Goal: Navigation & Orientation: Find specific page/section

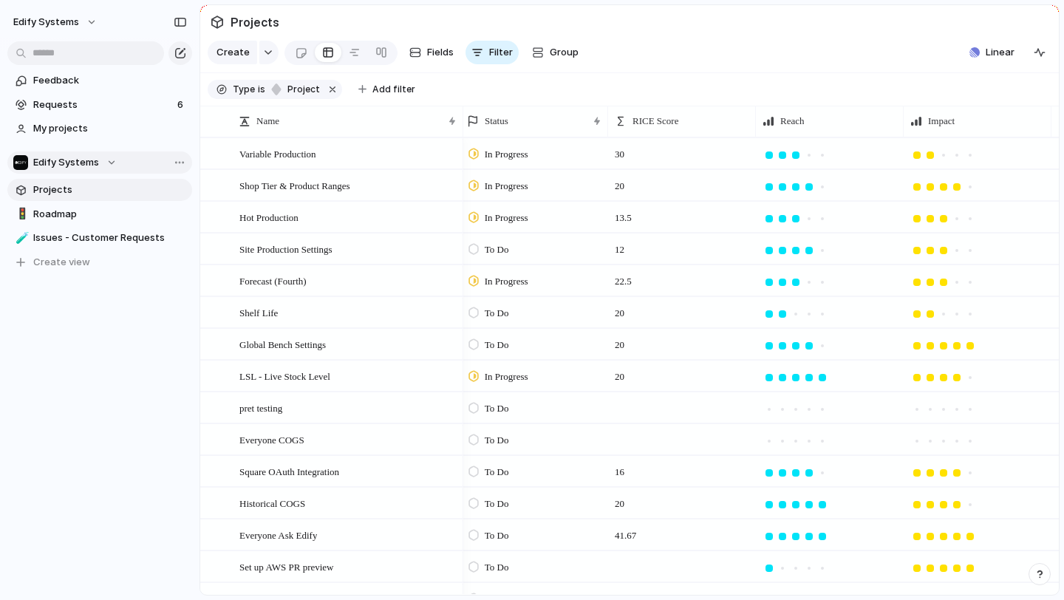
click at [99, 171] on button "Edify Systems" at bounding box center [99, 162] width 185 height 22
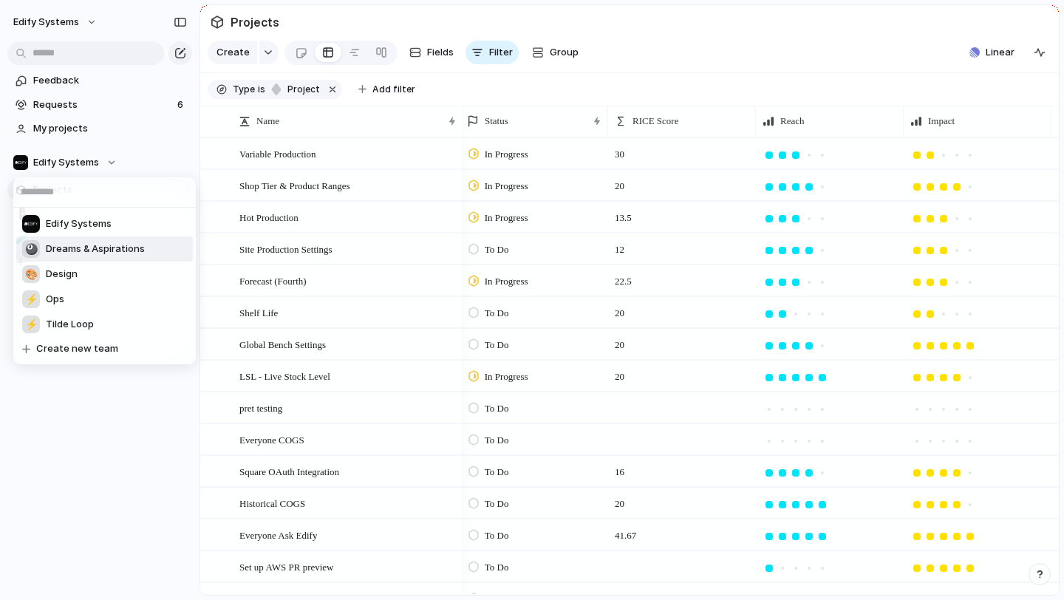
click at [99, 249] on span "Dreams & Aspirations" at bounding box center [95, 249] width 99 height 15
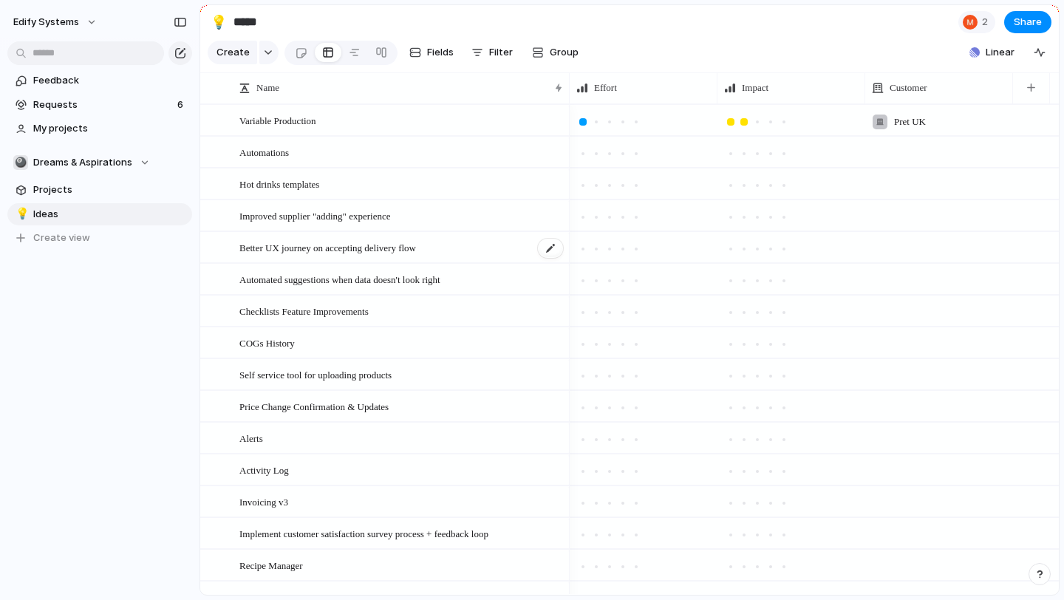
scroll to position [177, 0]
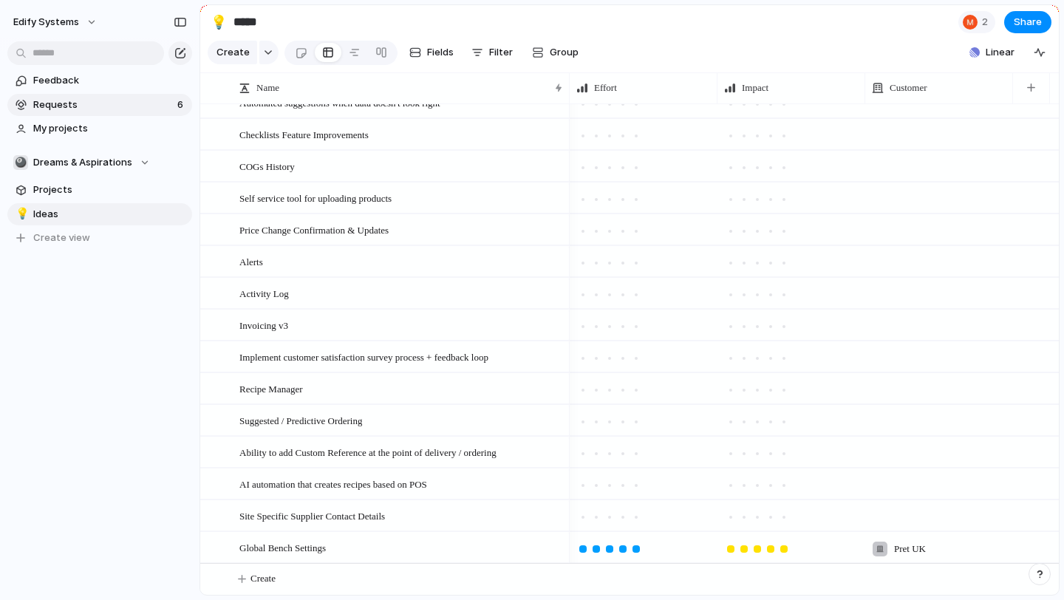
click at [62, 100] on span "Requests" at bounding box center [103, 105] width 140 height 15
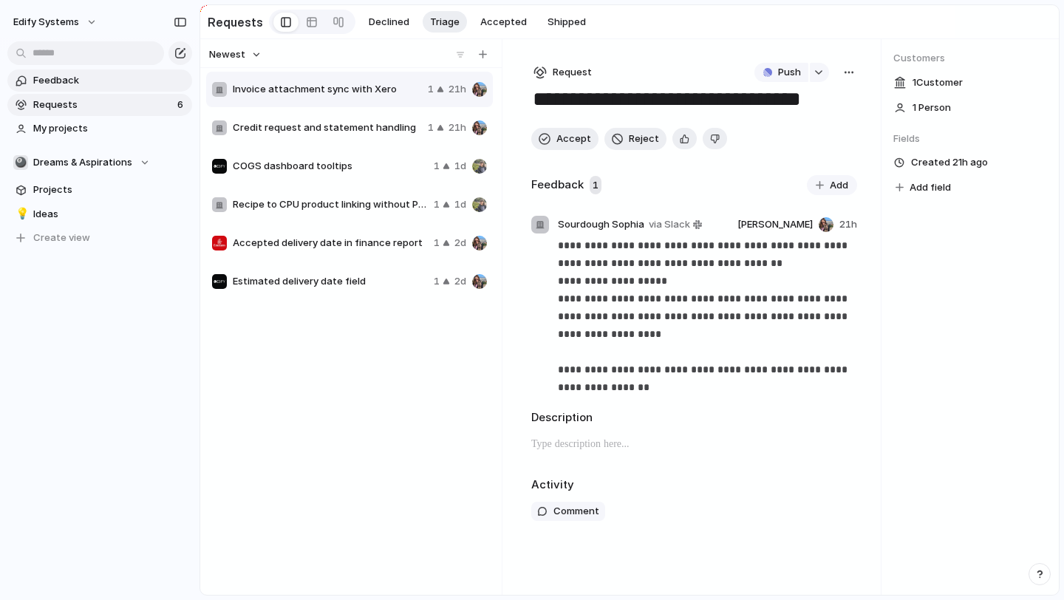
click at [71, 86] on span "Feedback" at bounding box center [110, 80] width 154 height 15
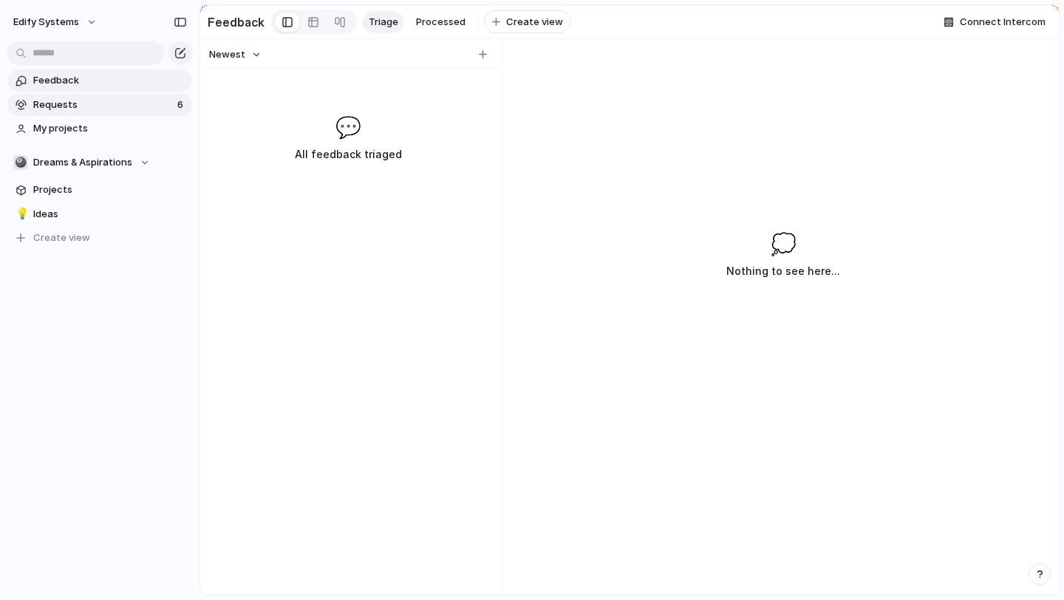
click at [89, 101] on span "Requests" at bounding box center [103, 105] width 140 height 15
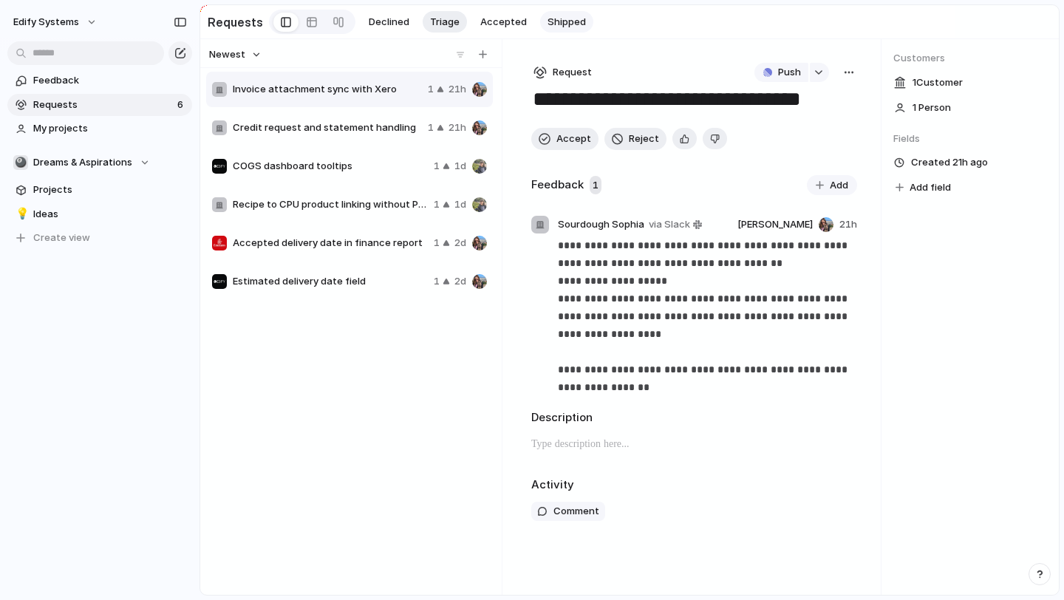
click at [576, 33] on button "Shipped" at bounding box center [566, 22] width 53 height 22
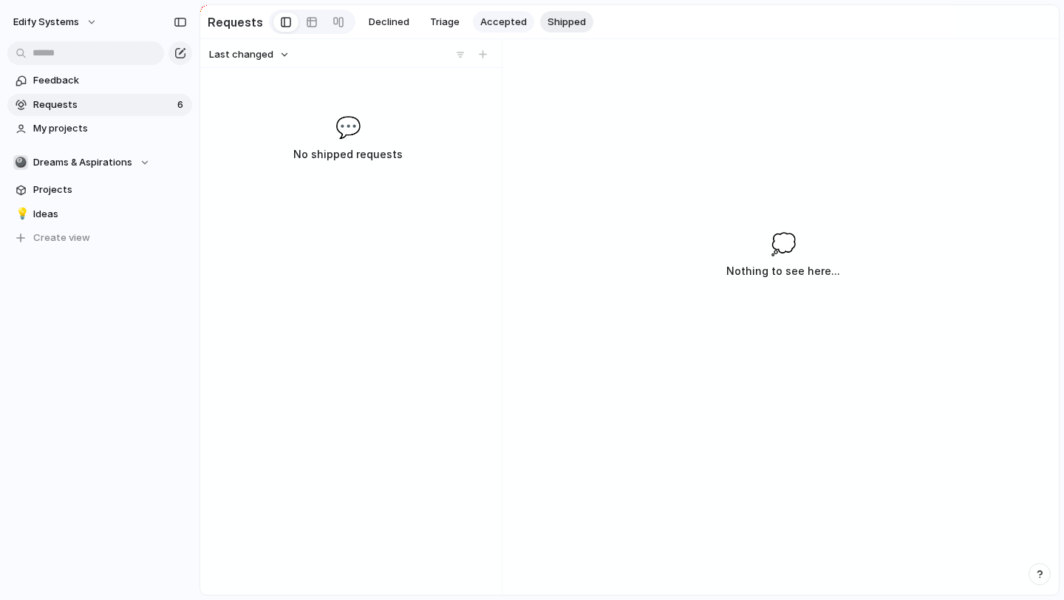
click at [514, 21] on span "Accepted" at bounding box center [503, 22] width 47 height 15
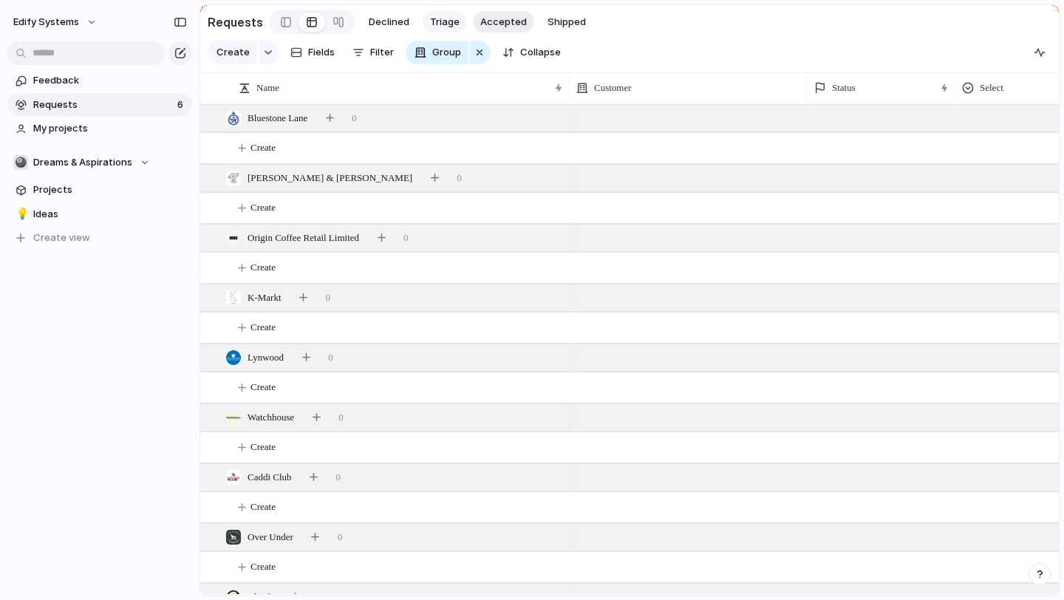
click at [443, 27] on span "Triage" at bounding box center [445, 22] width 30 height 15
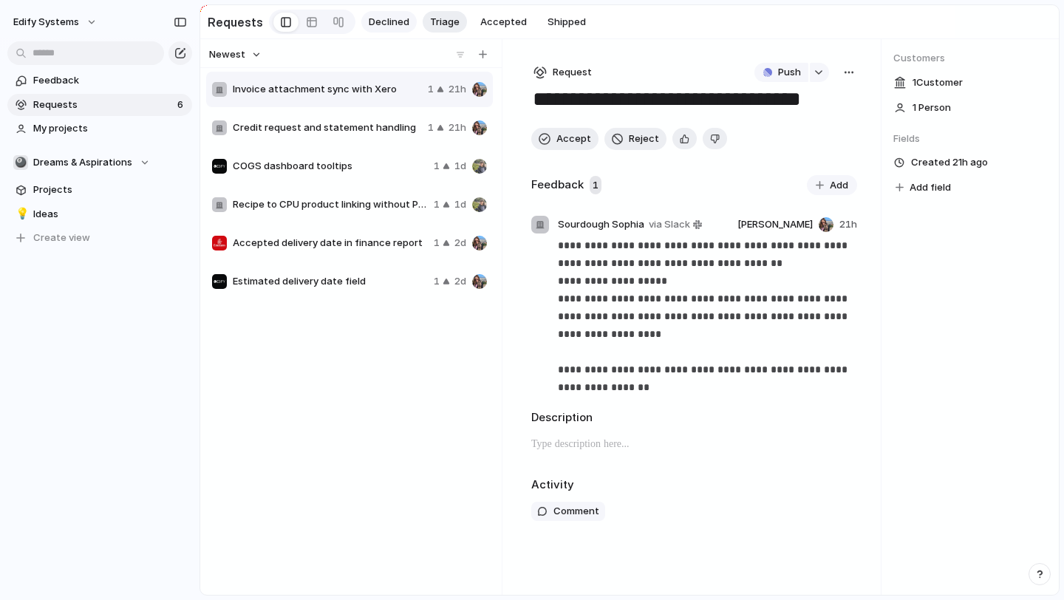
click at [381, 28] on span "Declined" at bounding box center [389, 22] width 41 height 15
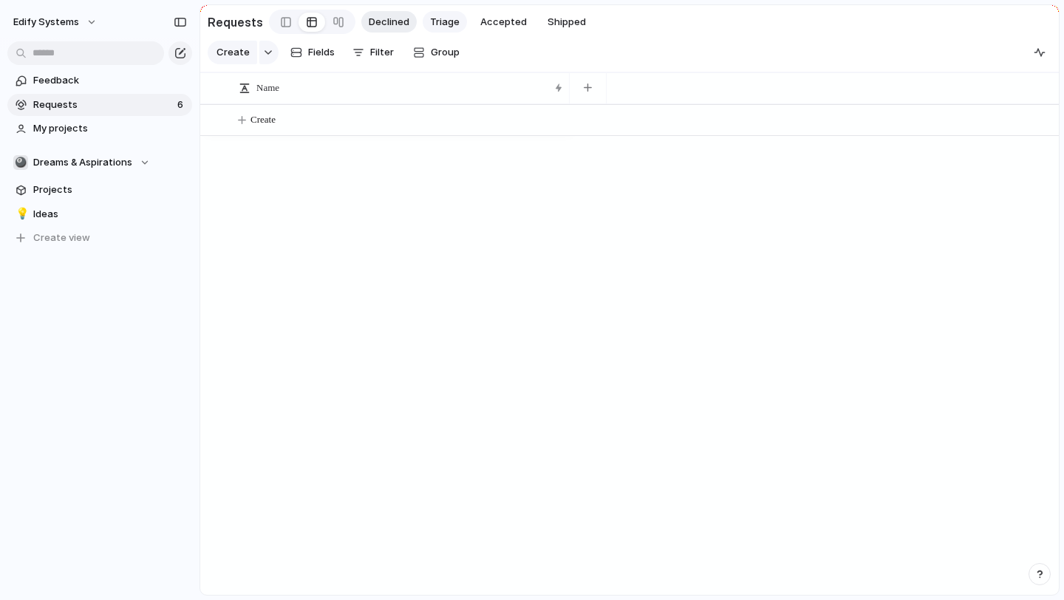
click at [456, 25] on span "Triage" at bounding box center [445, 22] width 30 height 15
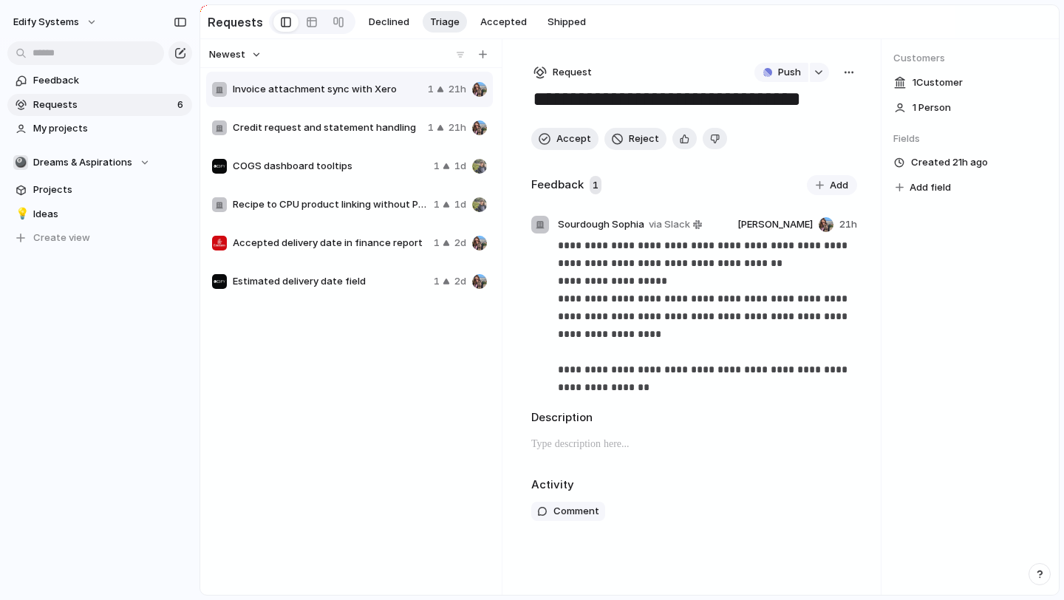
click at [940, 92] on div "1 Customer" at bounding box center [970, 82] width 154 height 19
click at [110, 155] on span "Dreams & Aspirations" at bounding box center [82, 162] width 99 height 15
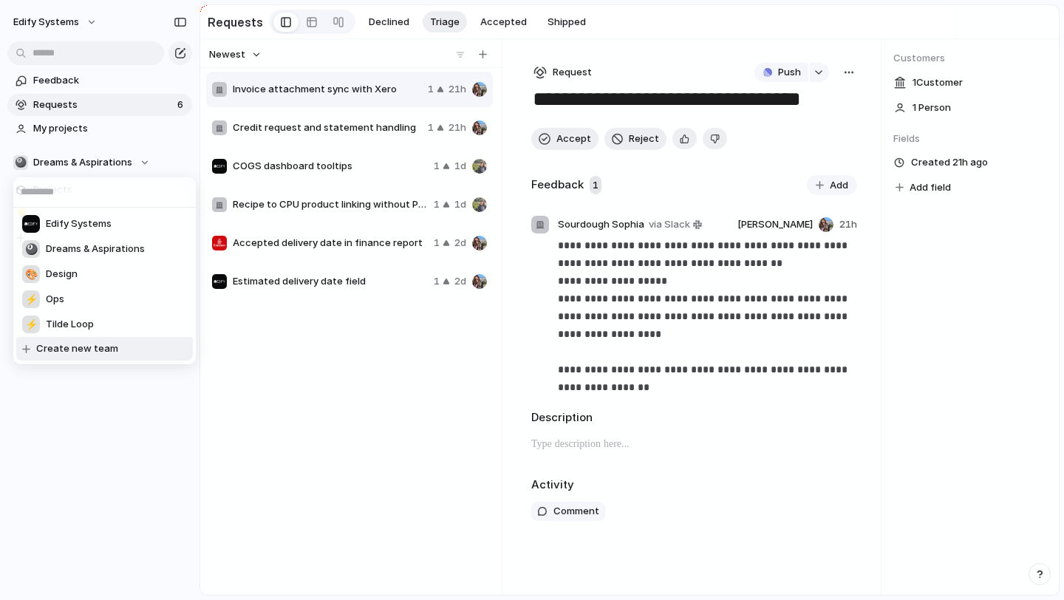
click at [90, 400] on div "Edify Systems 🎱 Dreams & Aspirations 🎨 Design ⚡ Ops ⚡ Tilde Loop Create new team" at bounding box center [532, 300] width 1064 height 600
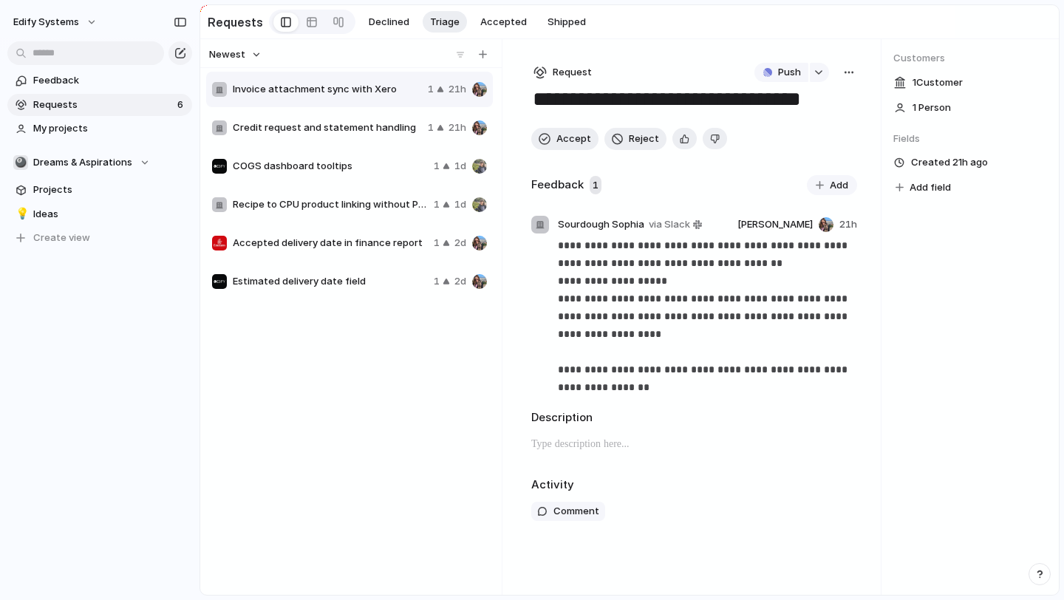
click at [91, 34] on div "Edify Systems" at bounding box center [99, 19] width 199 height 38
click at [79, 25] on span "Edify Systems" at bounding box center [46, 22] width 66 height 15
click at [89, 25] on div "Settings Invite members Change theme Sign out" at bounding box center [532, 300] width 1064 height 600
click at [167, 162] on div "button" at bounding box center [175, 163] width 27 height 18
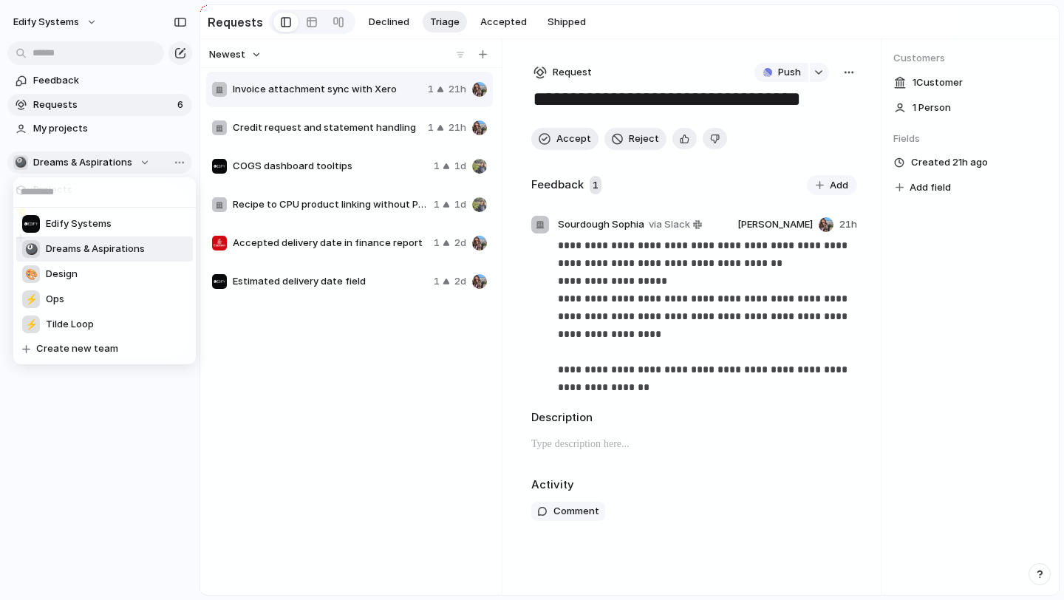
click at [167, 162] on div "Edify Systems 🎱 Dreams & Aspirations 🎨 Design ⚡ Ops ⚡ Tilde Loop Create new team" at bounding box center [532, 300] width 1064 height 600
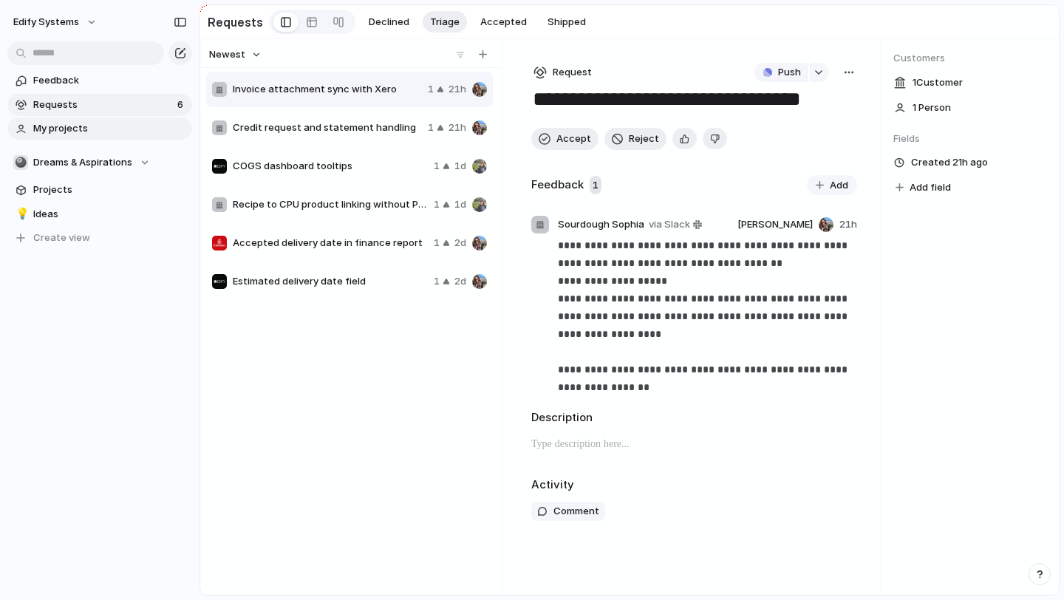
click at [142, 126] on span "My projects" at bounding box center [110, 128] width 154 height 15
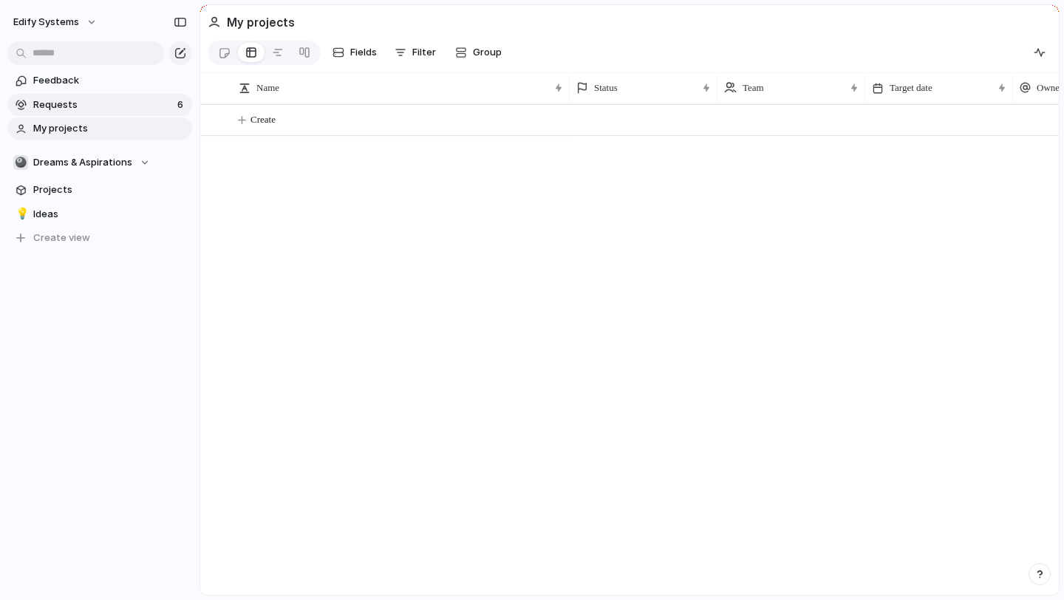
click at [125, 106] on span "Requests" at bounding box center [103, 105] width 140 height 15
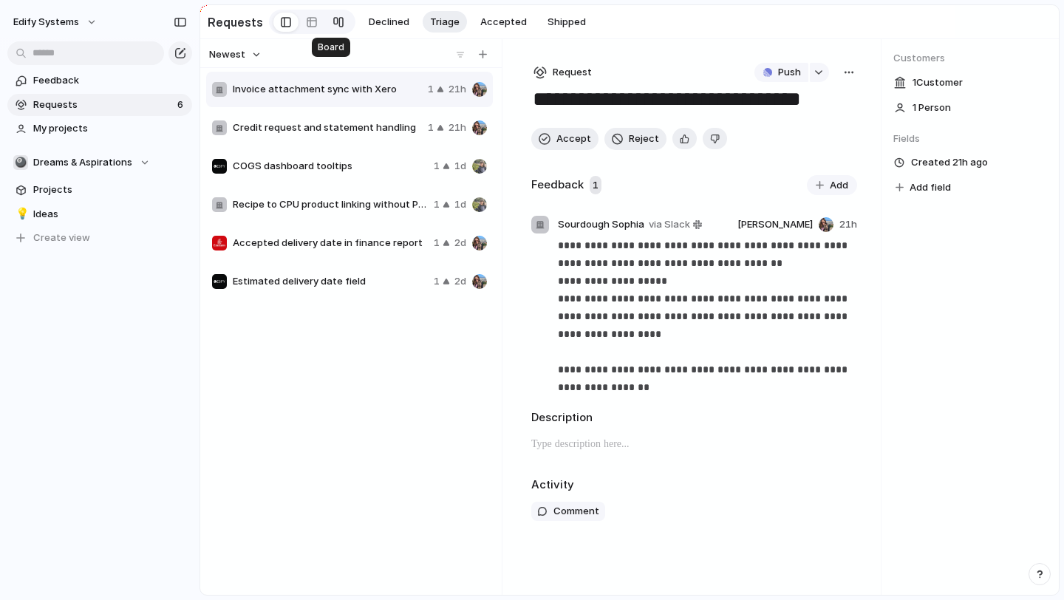
click at [333, 24] on div at bounding box center [338, 22] width 12 height 24
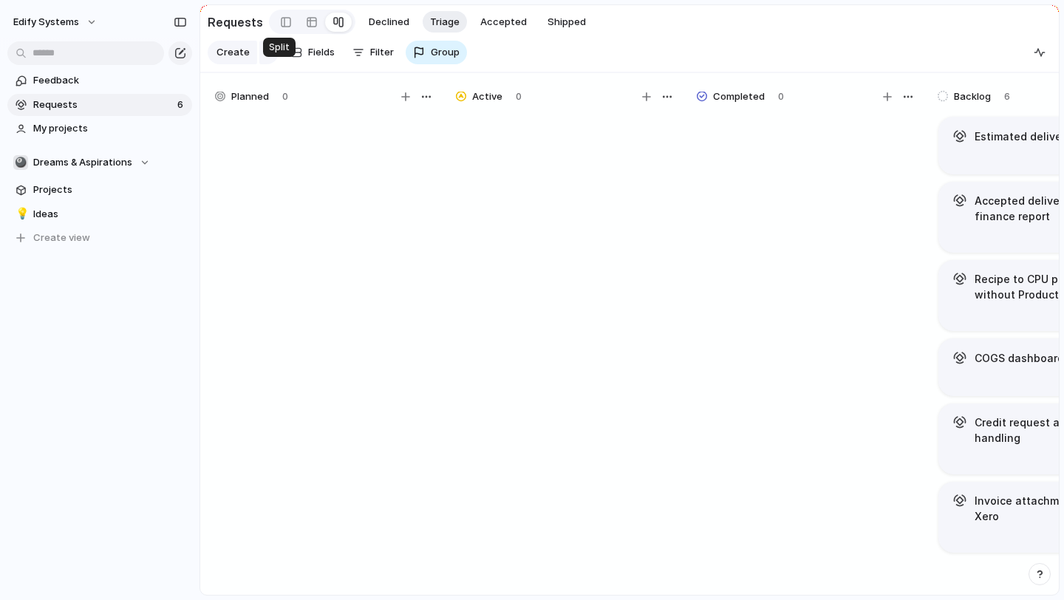
click at [287, 11] on div at bounding box center [285, 22] width 25 height 24
click at [90, 133] on span "My projects" at bounding box center [110, 128] width 154 height 15
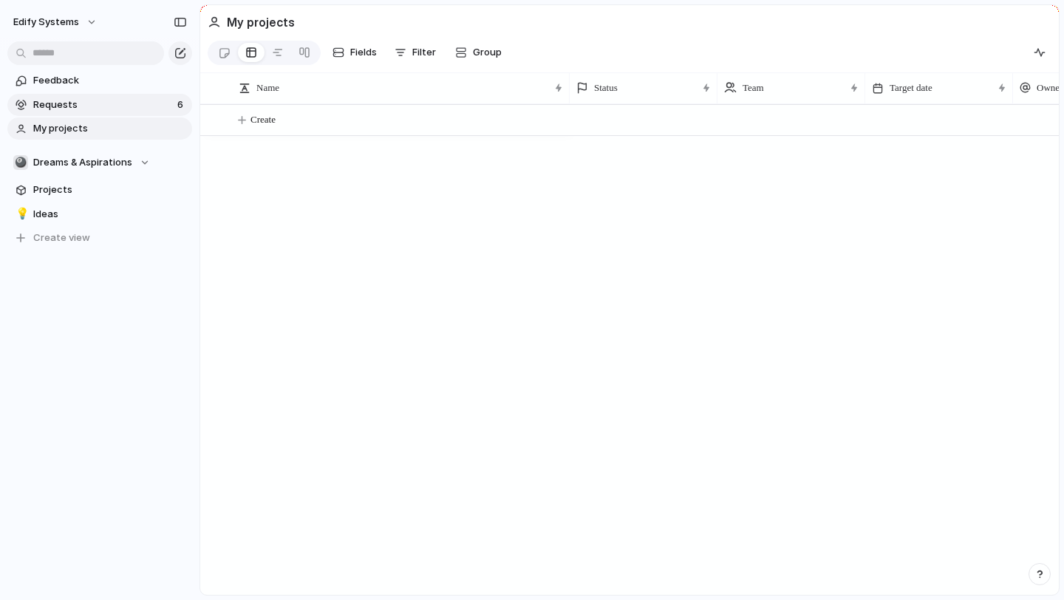
click at [87, 99] on span "Requests" at bounding box center [103, 105] width 140 height 15
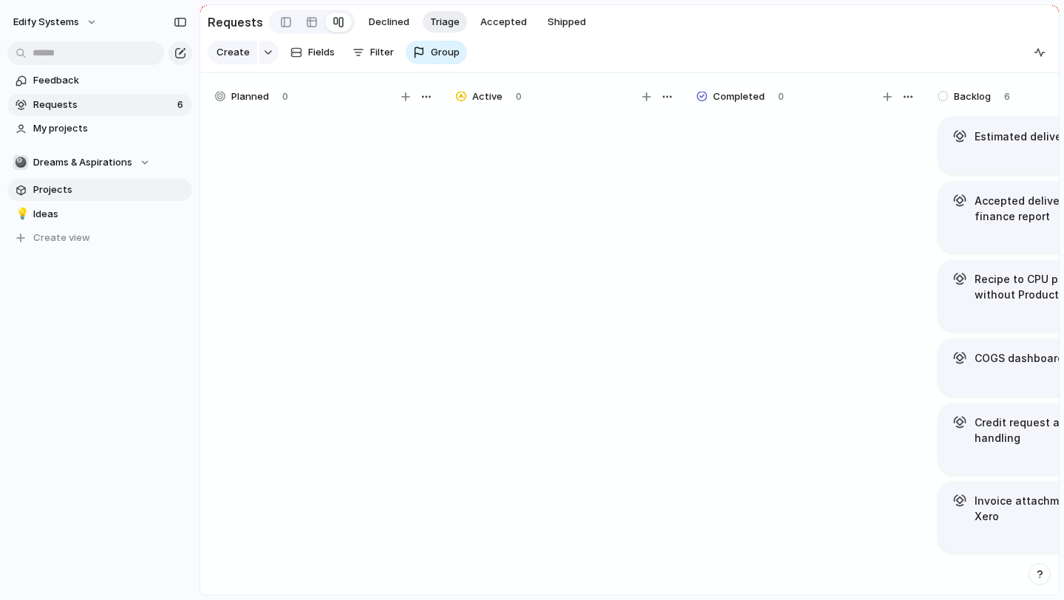
click at [92, 199] on link "Projects" at bounding box center [99, 190] width 185 height 22
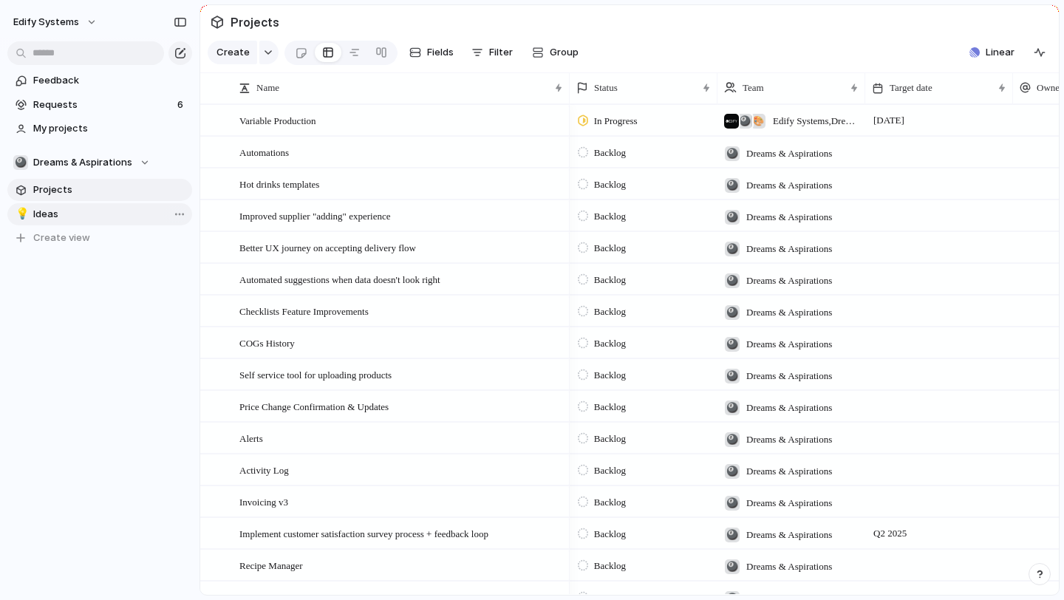
click at [86, 203] on link "💡 Ideas" at bounding box center [99, 214] width 185 height 22
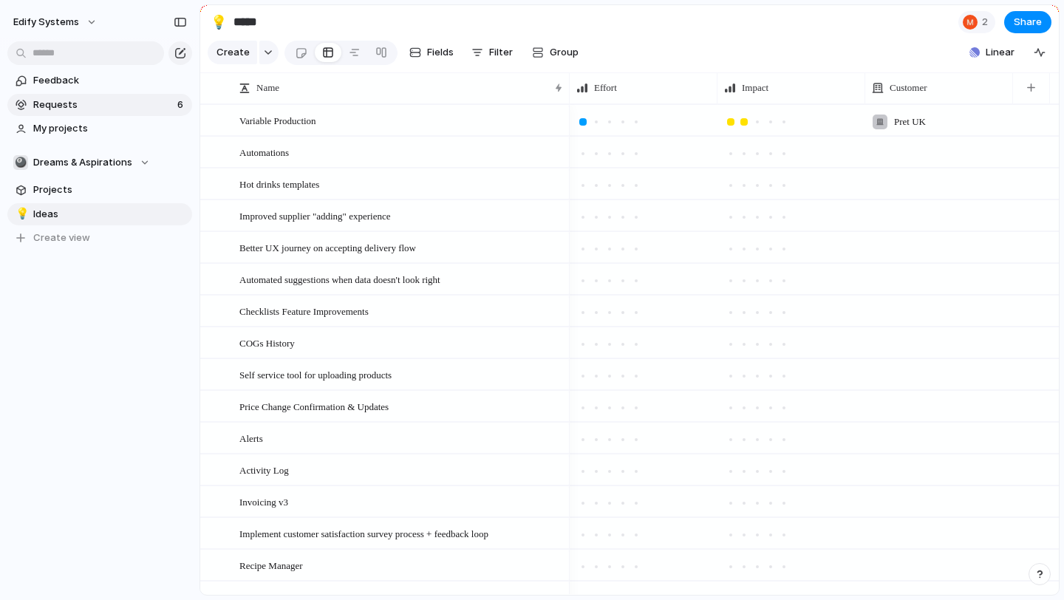
click at [100, 105] on span "Requests" at bounding box center [103, 105] width 140 height 15
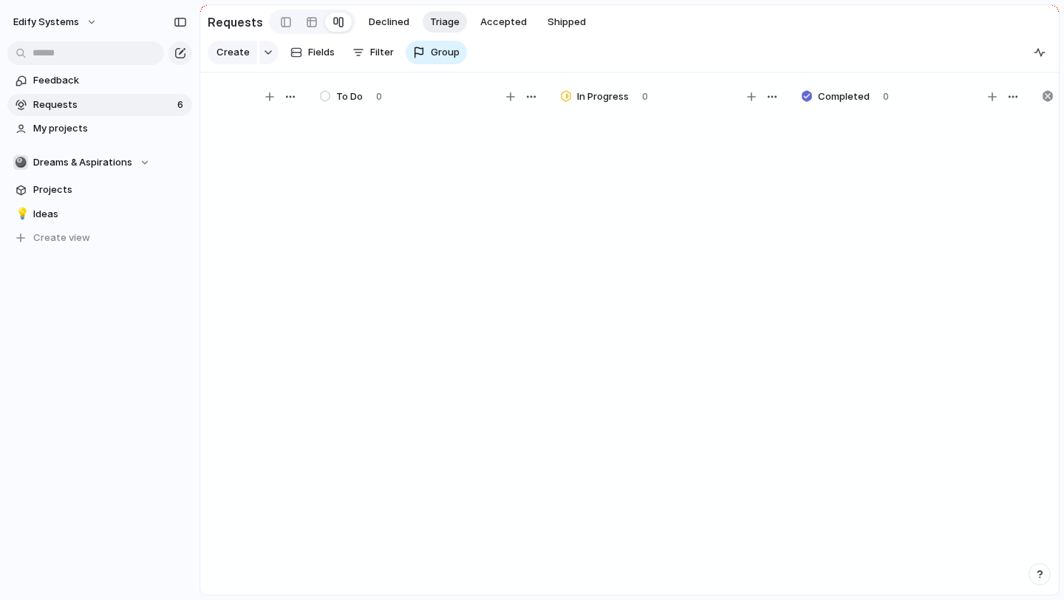
scroll to position [0, 1317]
click at [375, 53] on div "Create Fields Filter Group Zoom" at bounding box center [337, 53] width 259 height 30
click at [394, 56] on div "Create Fields Filter Group Zoom" at bounding box center [337, 53] width 259 height 30
click at [382, 51] on div "Create Fields Filter Group Zoom" at bounding box center [337, 53] width 259 height 30
click at [448, 33] on button "Triage" at bounding box center [445, 22] width 44 height 22
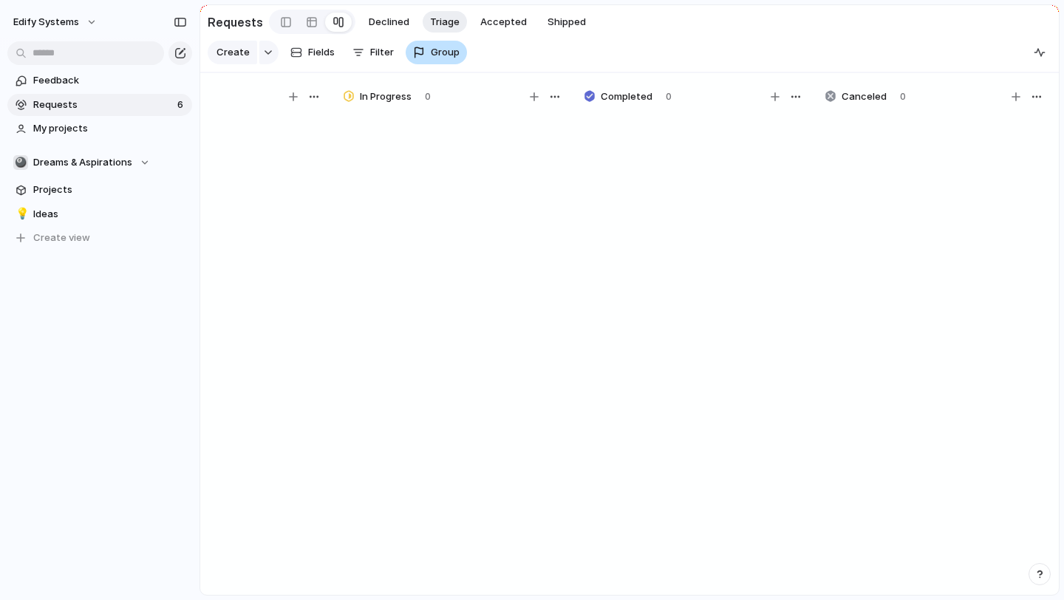
click at [454, 49] on span "Group" at bounding box center [445, 52] width 29 height 15
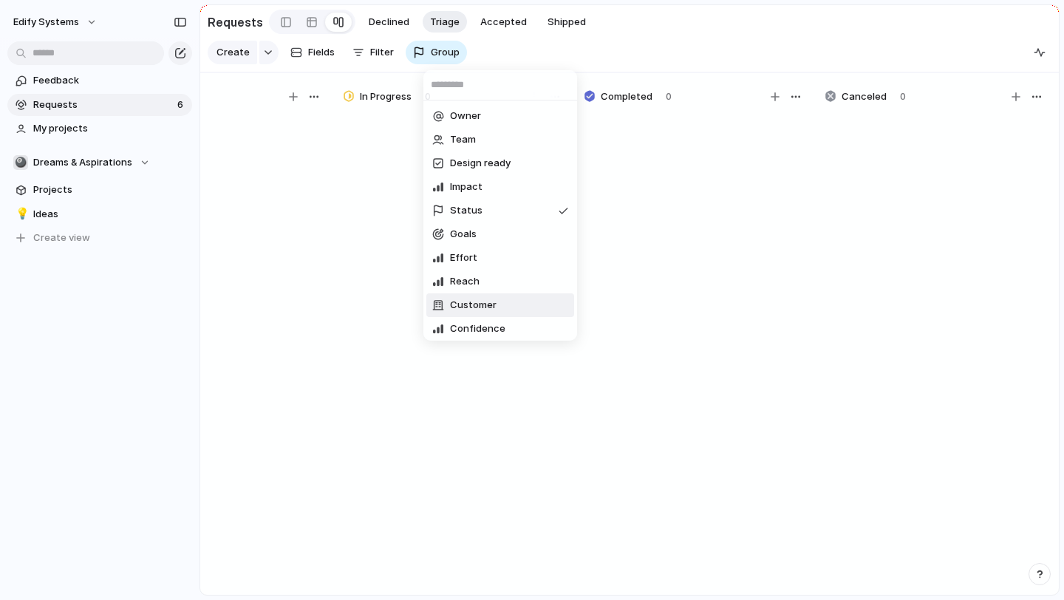
click at [507, 317] on li "Customer" at bounding box center [500, 305] width 148 height 24
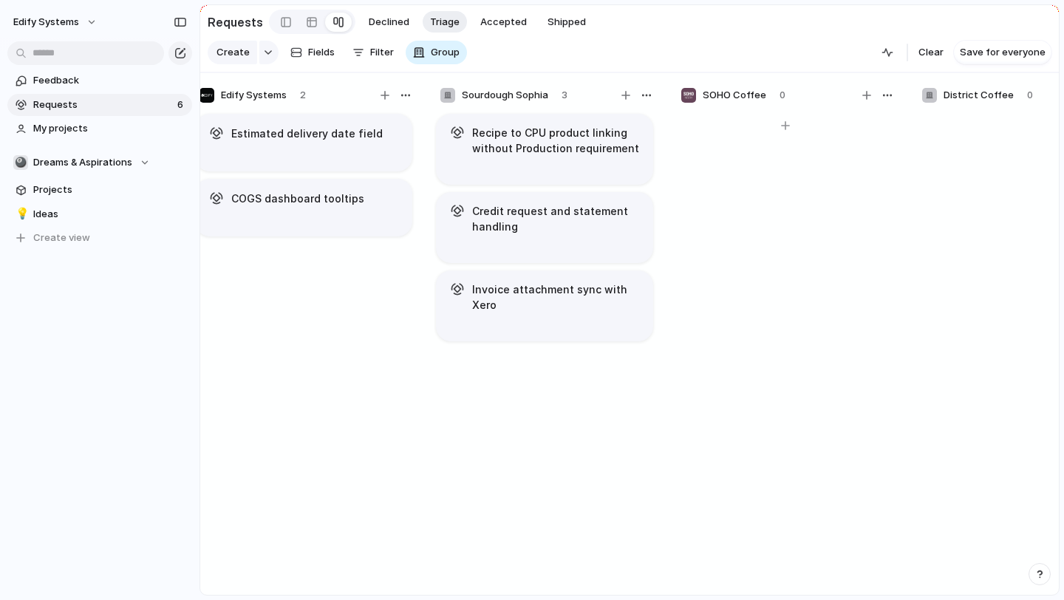
scroll to position [0, 4831]
click at [66, 211] on span "Ideas" at bounding box center [110, 214] width 154 height 15
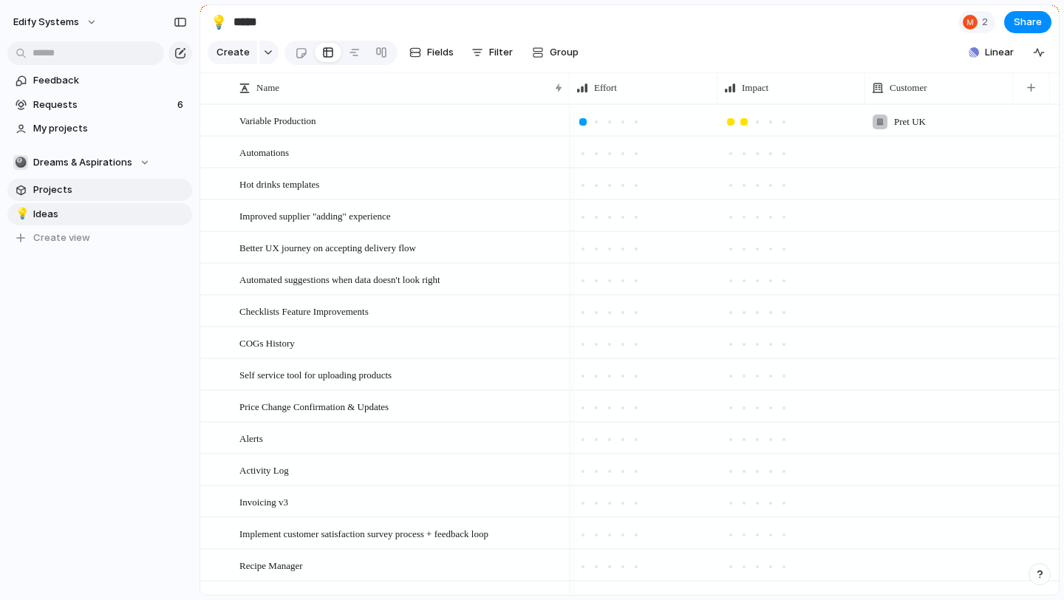
click at [82, 194] on span "Projects" at bounding box center [110, 189] width 154 height 15
